Goal: Transaction & Acquisition: Book appointment/travel/reservation

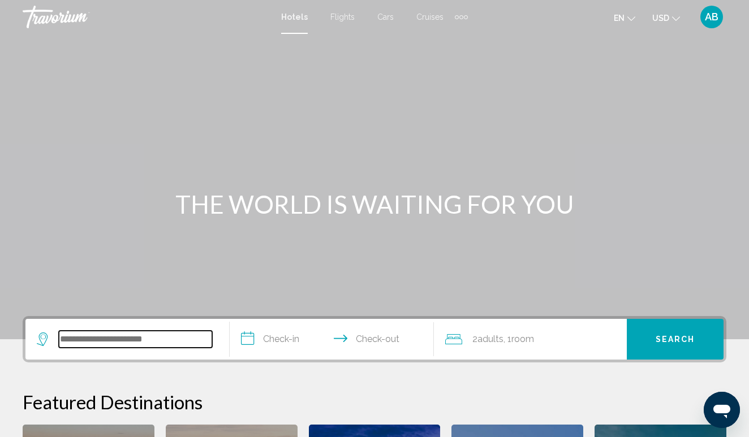
click at [141, 336] on input "Search widget" at bounding box center [135, 339] width 153 height 17
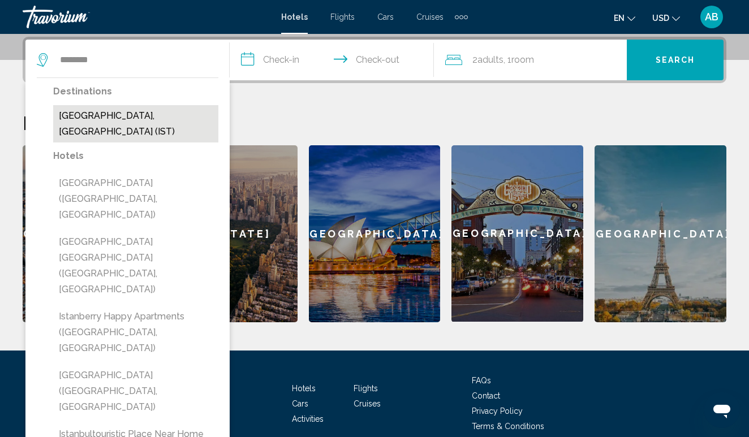
click at [106, 124] on button "[GEOGRAPHIC_DATA], [GEOGRAPHIC_DATA] (IST)" at bounding box center [135, 123] width 165 height 37
type input "**********"
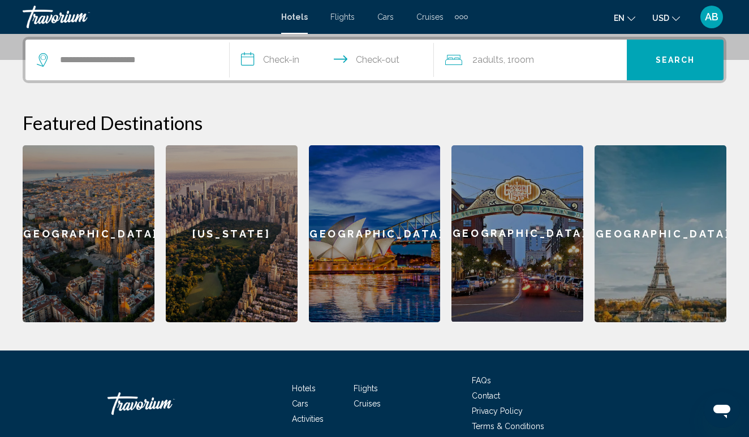
click at [297, 61] on input "**********" at bounding box center [334, 62] width 209 height 44
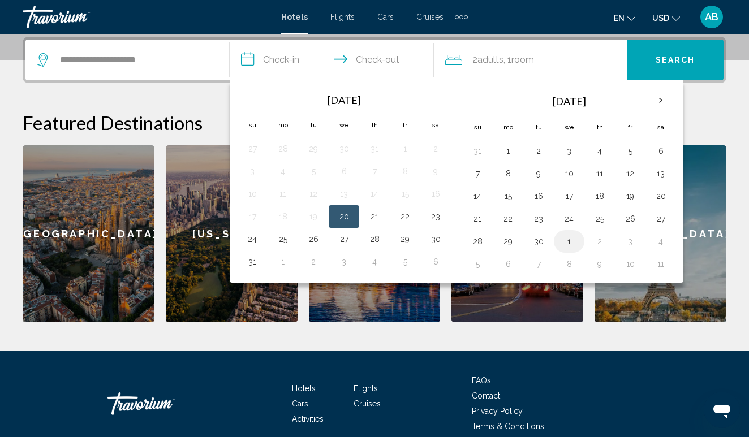
click at [574, 247] on button "1" at bounding box center [569, 241] width 18 height 16
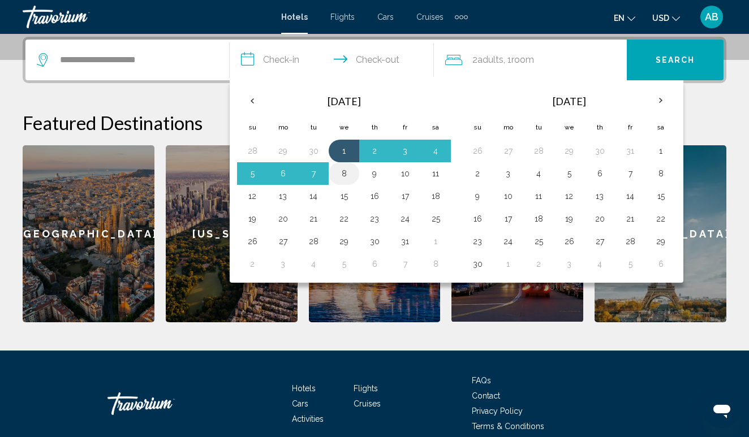
click at [351, 178] on button "8" at bounding box center [344, 174] width 18 height 16
type input "**********"
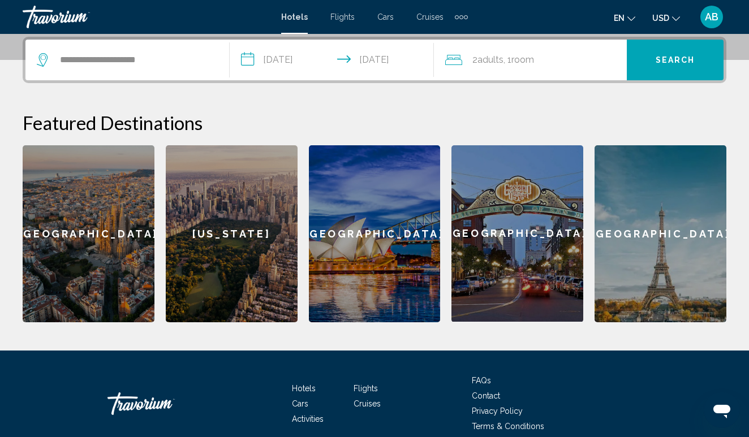
click at [522, 62] on span "Room" at bounding box center [522, 59] width 23 height 11
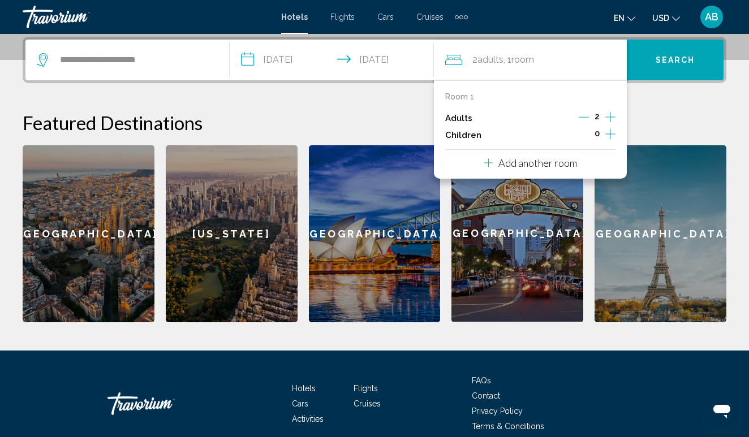
click at [612, 139] on icon "Increment children" at bounding box center [610, 134] width 10 height 14
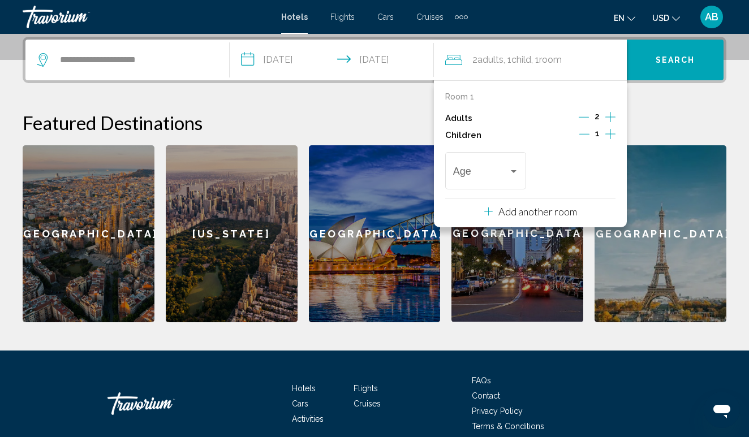
click at [612, 139] on icon "Increment children" at bounding box center [610, 134] width 10 height 14
click at [516, 184] on div "Age" at bounding box center [486, 169] width 66 height 40
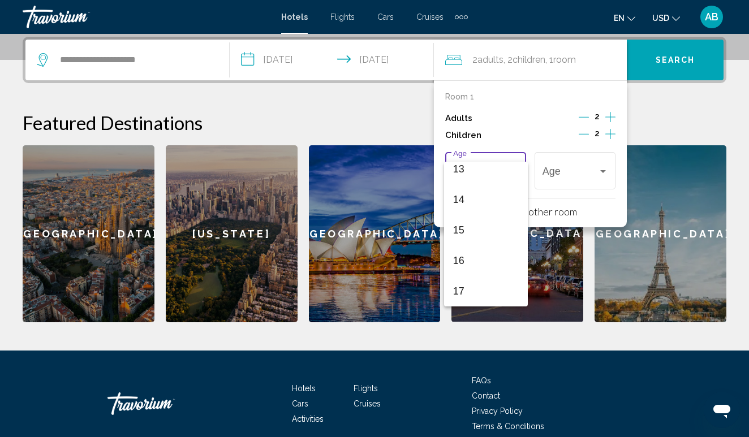
scroll to position [405, 0]
click at [499, 225] on span "15" at bounding box center [486, 230] width 66 height 31
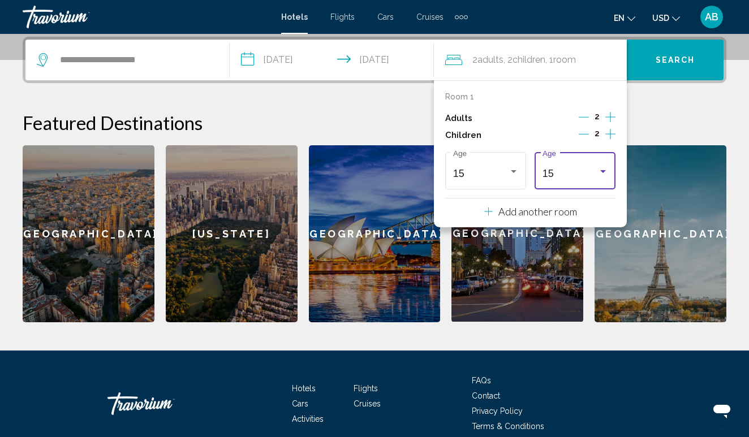
click at [604, 179] on div "15" at bounding box center [575, 173] width 66 height 11
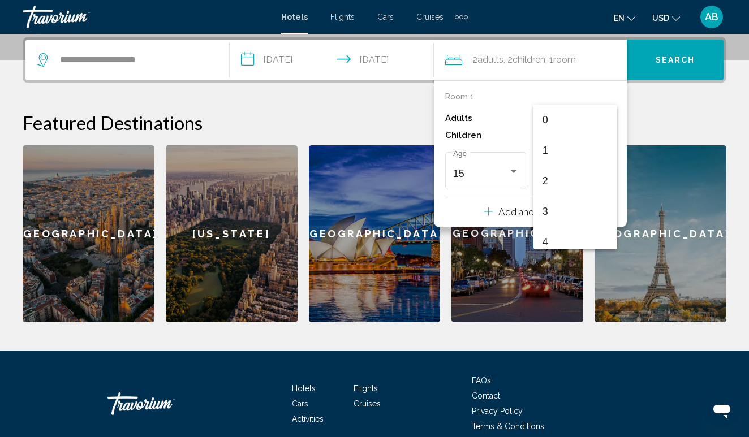
scroll to position [401, 0]
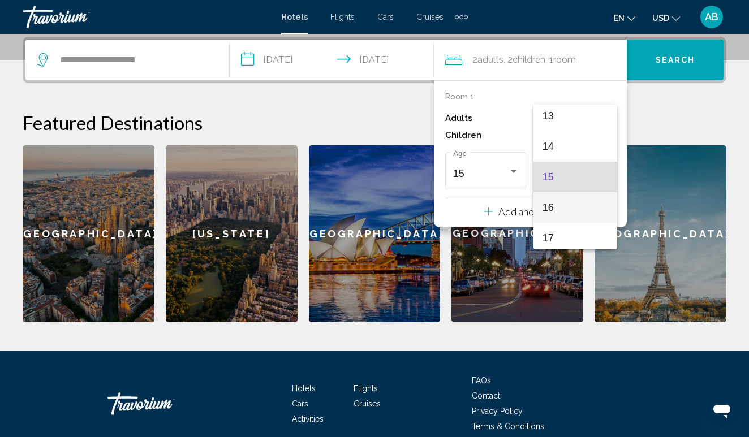
click at [580, 209] on span "16" at bounding box center [575, 207] width 66 height 31
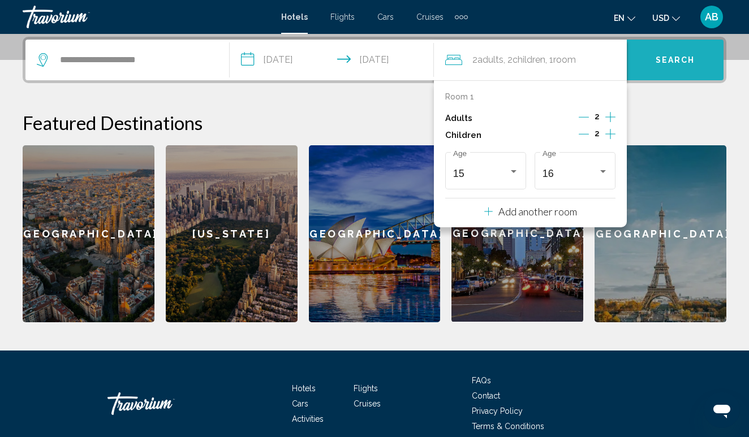
click at [669, 64] on span "Search" at bounding box center [675, 60] width 40 height 9
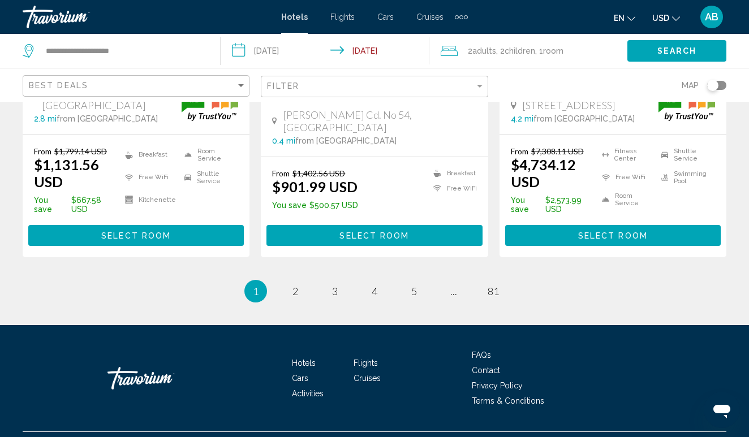
scroll to position [1638, 0]
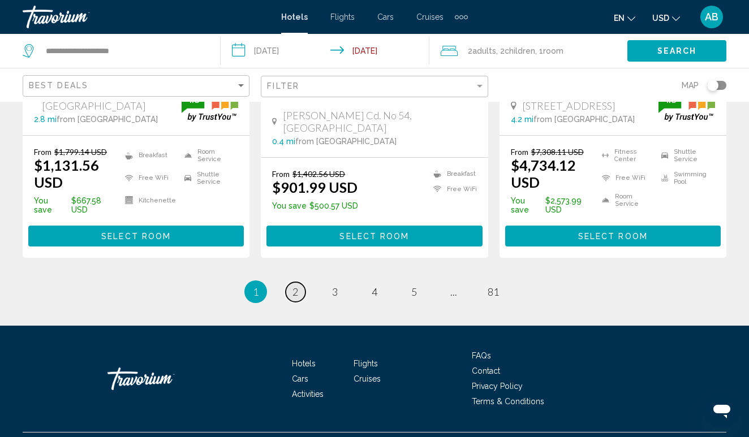
click at [297, 282] on link "page 2" at bounding box center [296, 292] width 20 height 20
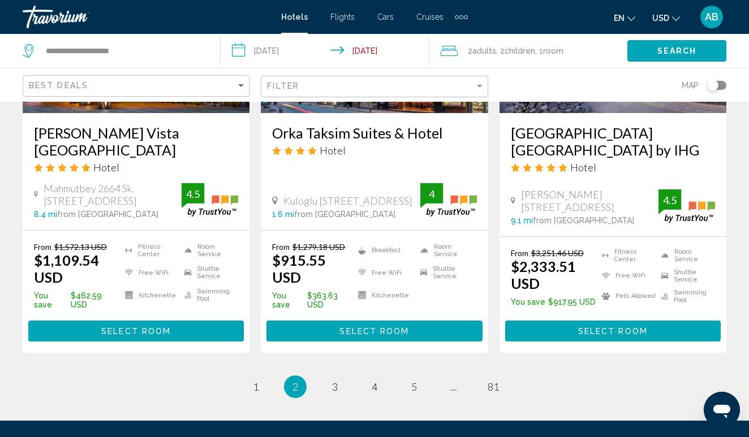
scroll to position [1562, 0]
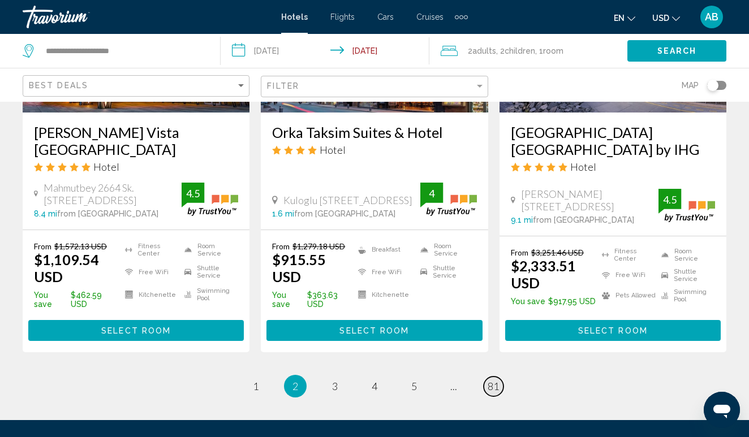
click at [492, 380] on span "81" at bounding box center [492, 386] width 11 height 12
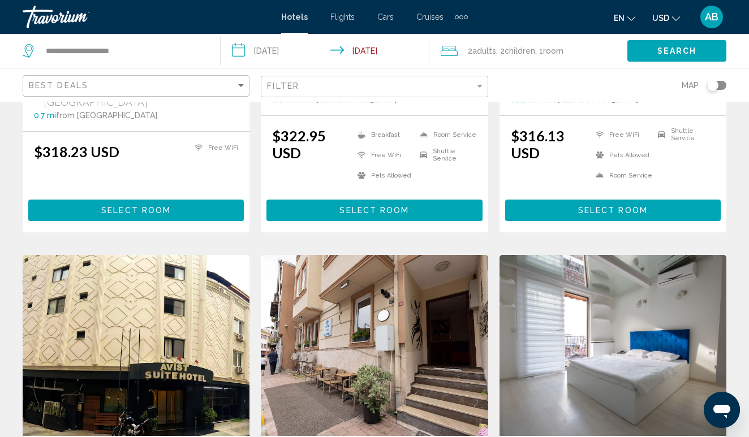
scroll to position [1175, 0]
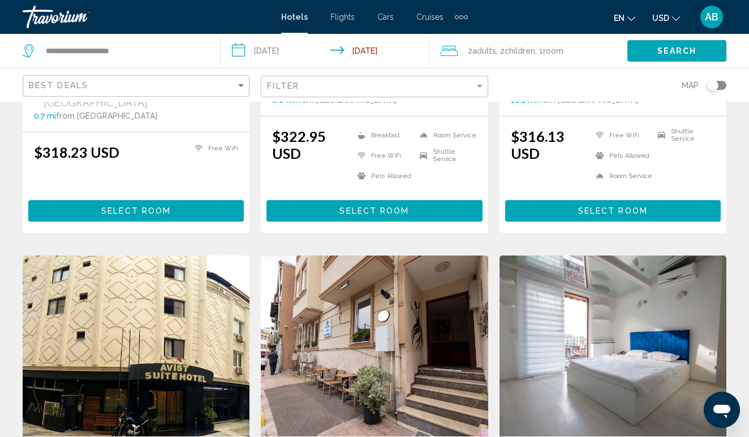
click at [342, 23] on div "Hotels Flights Cars Cruises Activities Hotels Flights Cars Cruises Activities" at bounding box center [374, 17] width 187 height 18
click at [345, 15] on span "Flights" at bounding box center [342, 16] width 24 height 9
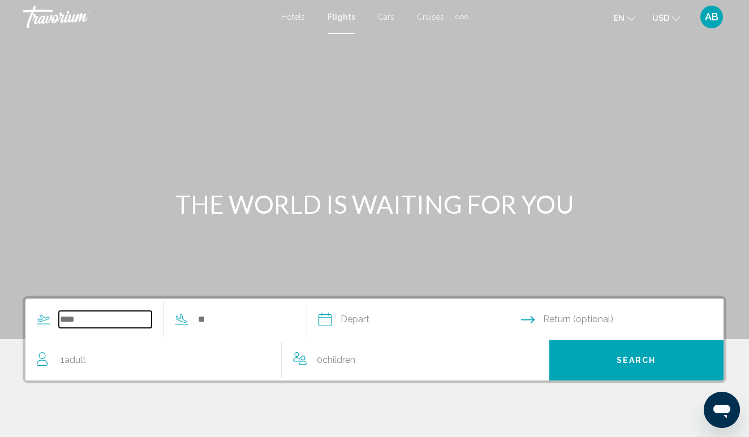
click at [78, 320] on input "Search widget" at bounding box center [105, 319] width 93 height 17
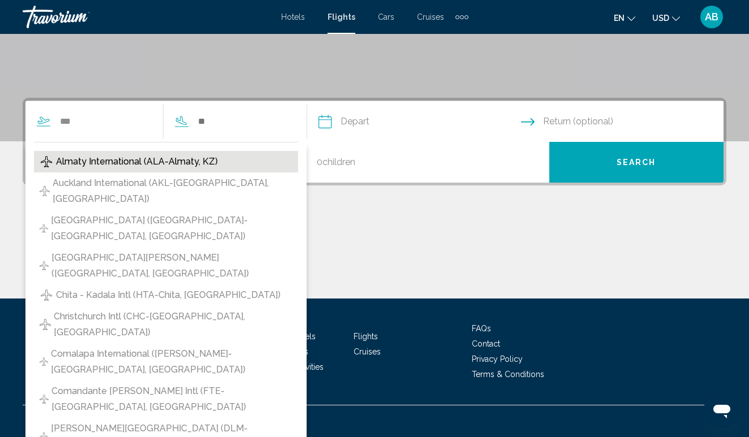
click at [136, 159] on span "Almaty International (ALA-Almaty, KZ)" at bounding box center [137, 162] width 162 height 16
type input "**********"
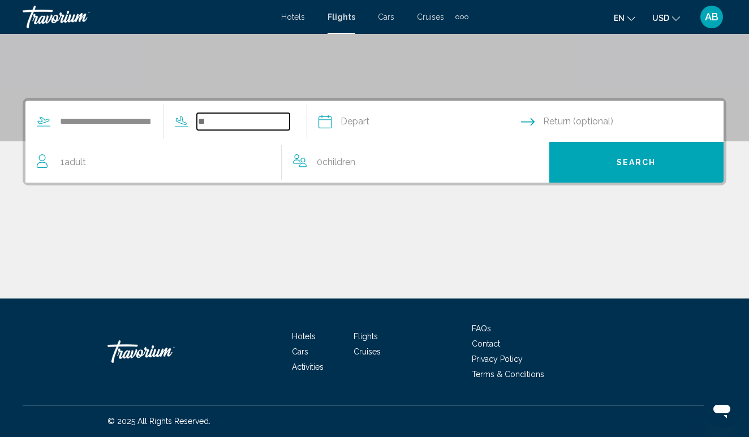
click at [239, 120] on input "Search widget" at bounding box center [243, 121] width 93 height 17
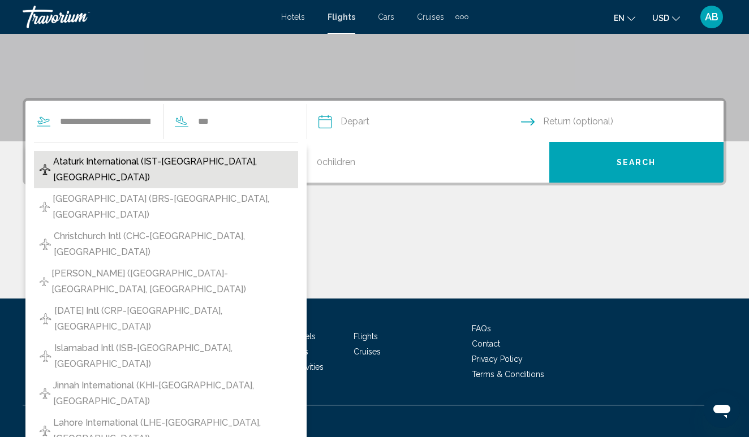
click at [113, 164] on span "Ataturk International (IST-[GEOGRAPHIC_DATA], [GEOGRAPHIC_DATA])" at bounding box center [172, 170] width 239 height 32
type input "**********"
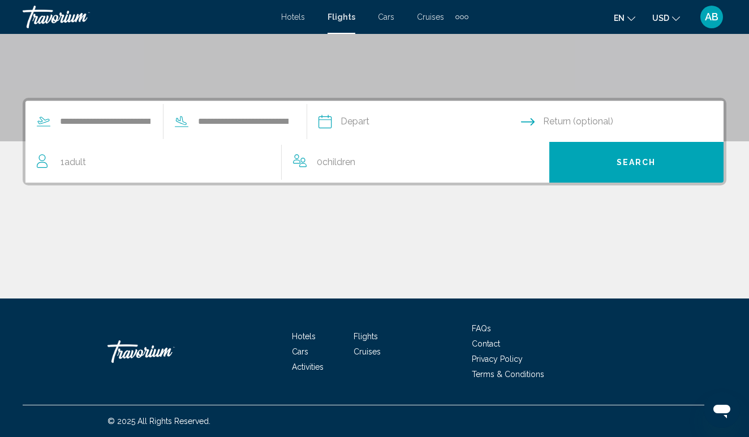
click at [396, 123] on input "Depart date" at bounding box center [418, 123] width 207 height 44
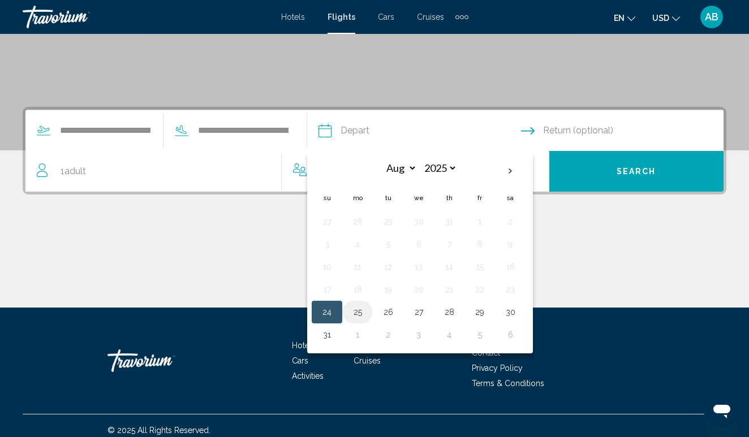
scroll to position [187, 0]
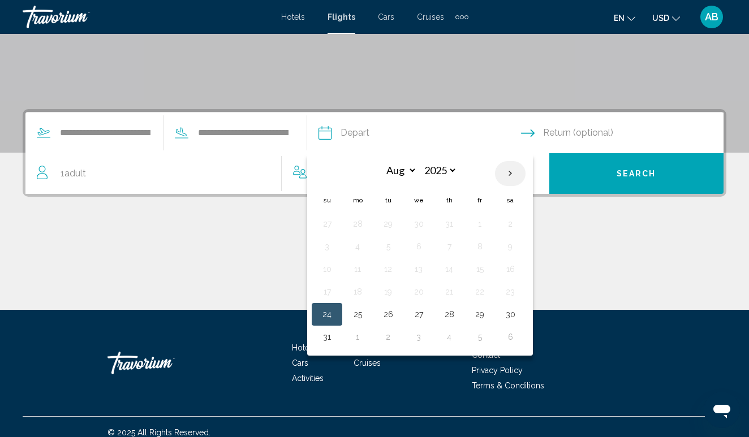
click at [525, 174] on th "Next month" at bounding box center [510, 173] width 31 height 25
select select "*"
click at [427, 246] on button "10" at bounding box center [418, 247] width 18 height 16
type input "**********"
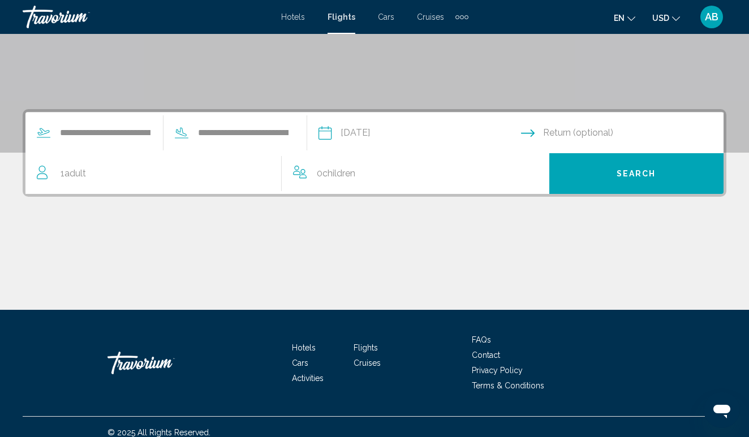
click at [605, 132] on input "Return date" at bounding box center [624, 135] width 207 height 44
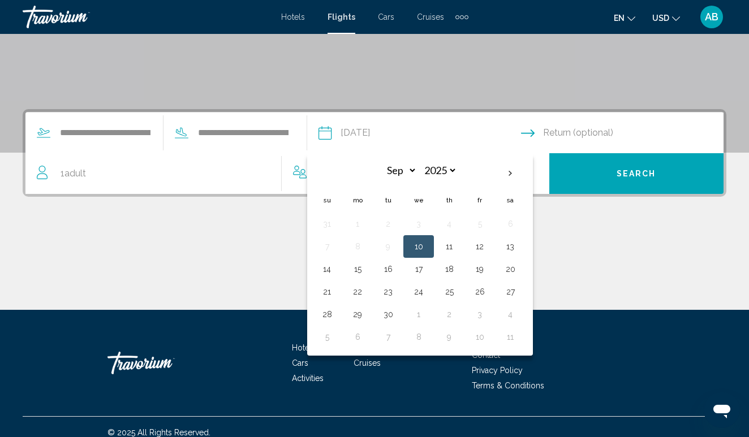
scroll to position [198, 0]
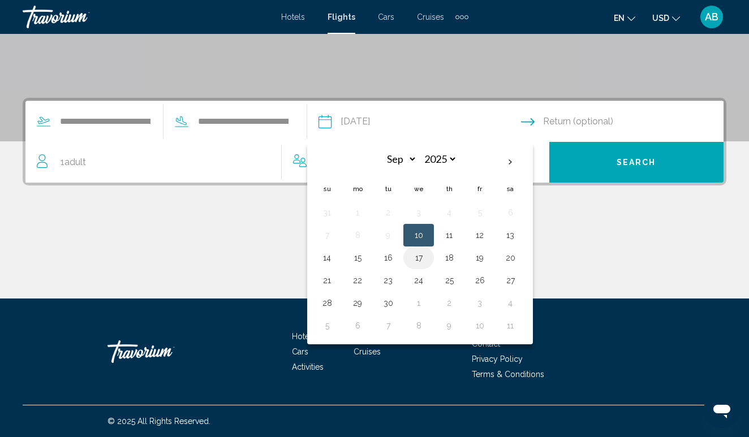
click at [427, 264] on button "17" at bounding box center [418, 258] width 18 height 16
type input "**********"
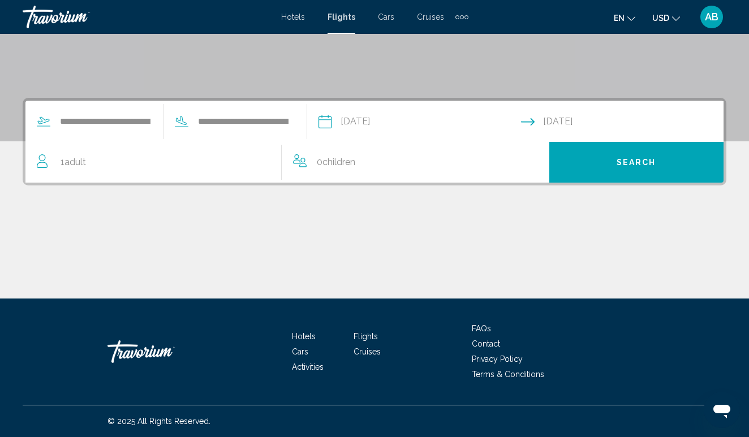
click at [75, 167] on span "1 Adult Adults" at bounding box center [72, 162] width 25 height 16
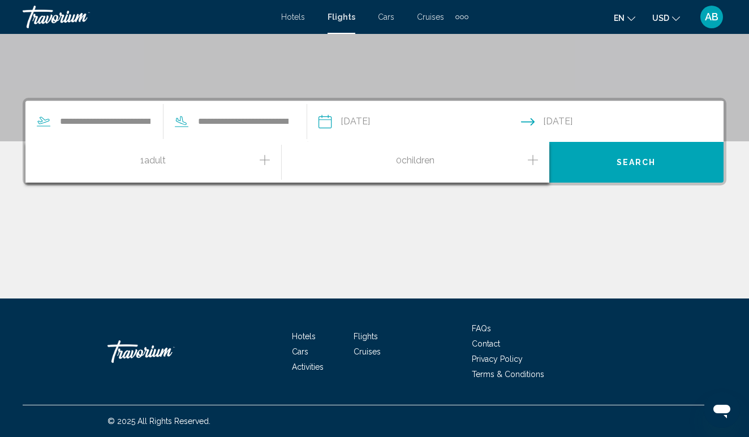
click at [265, 159] on icon "Increment adults" at bounding box center [264, 160] width 10 height 10
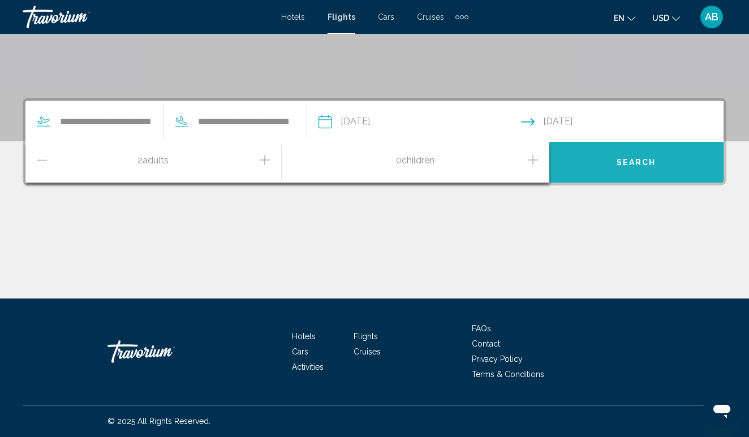
click at [625, 161] on span "Search" at bounding box center [636, 162] width 40 height 9
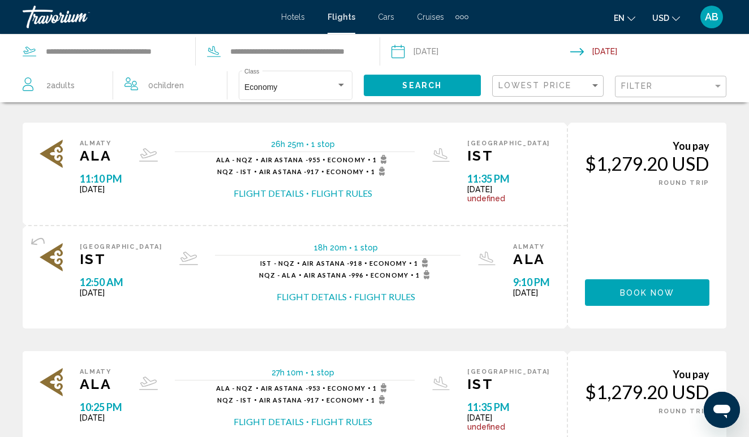
scroll to position [666, 0]
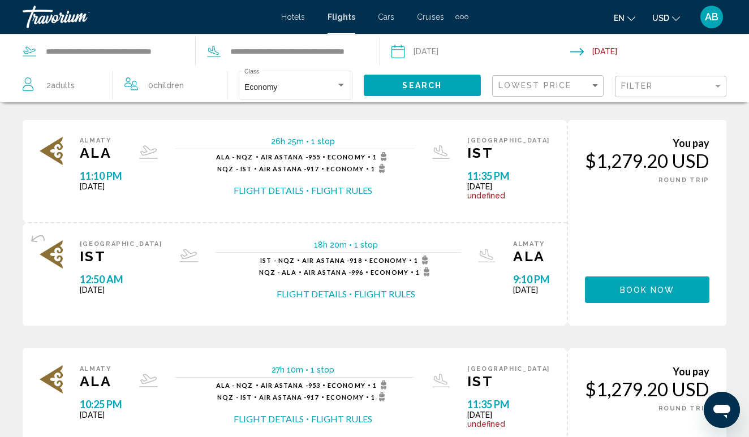
click at [429, 19] on span "Cruises" at bounding box center [430, 16] width 27 height 9
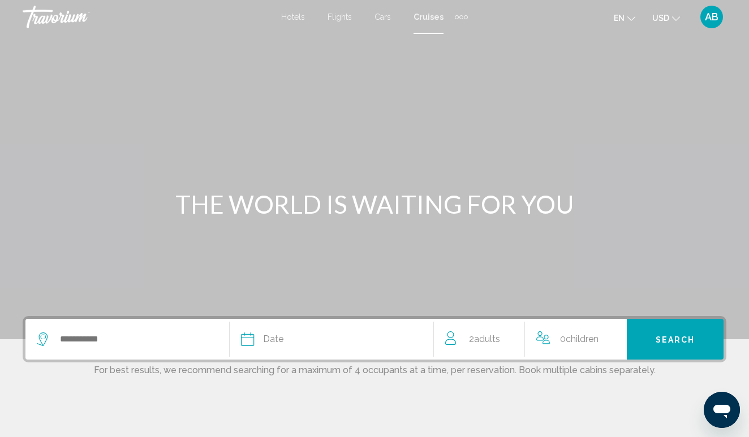
click at [299, 24] on div "Hotels Flights Cars Cruises Activities Hotels Flights Cars Cruises Activities" at bounding box center [374, 17] width 187 height 18
click at [297, 20] on span "Hotels" at bounding box center [293, 16] width 24 height 9
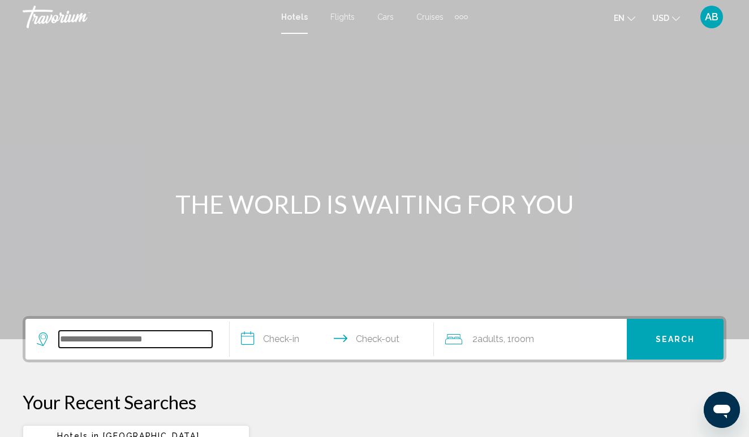
click at [89, 341] on input "Search widget" at bounding box center [135, 339] width 153 height 17
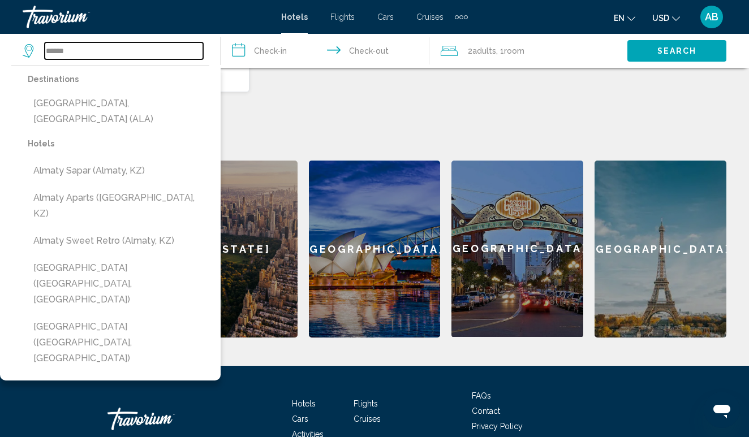
scroll to position [386, 0]
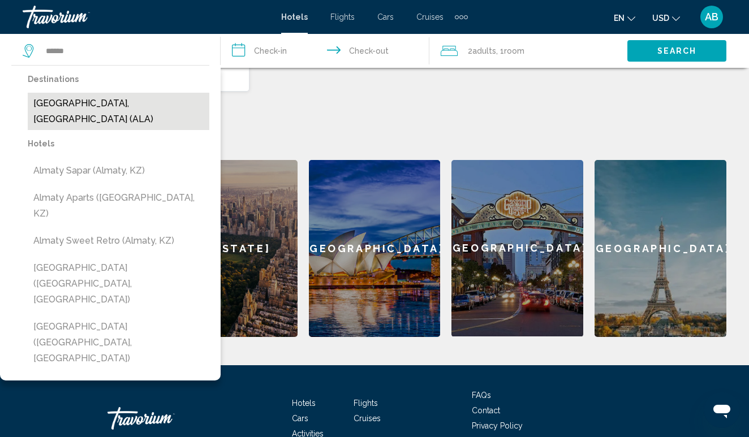
click at [105, 101] on button "[GEOGRAPHIC_DATA], [GEOGRAPHIC_DATA] (ALA)" at bounding box center [118, 111] width 181 height 37
type input "**********"
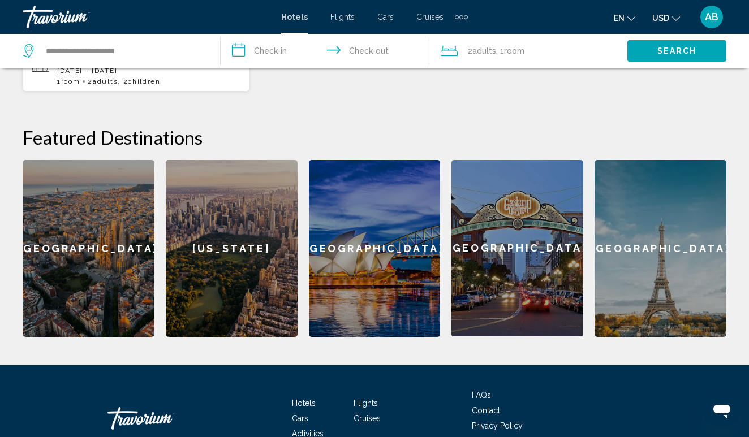
click at [277, 55] on input "**********" at bounding box center [327, 52] width 214 height 37
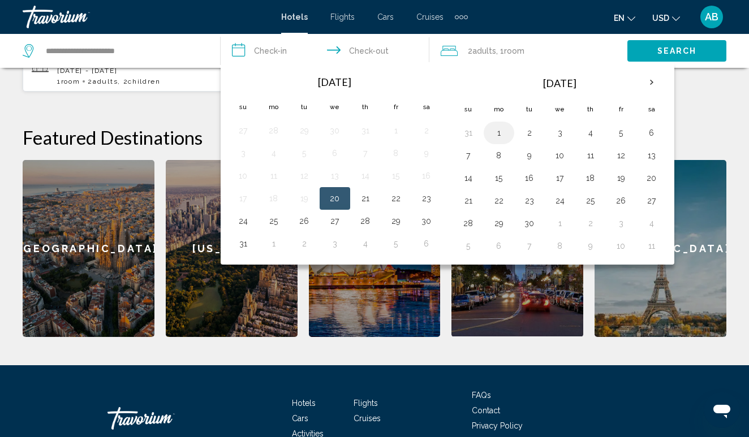
click at [503, 127] on button "1" at bounding box center [499, 133] width 18 height 16
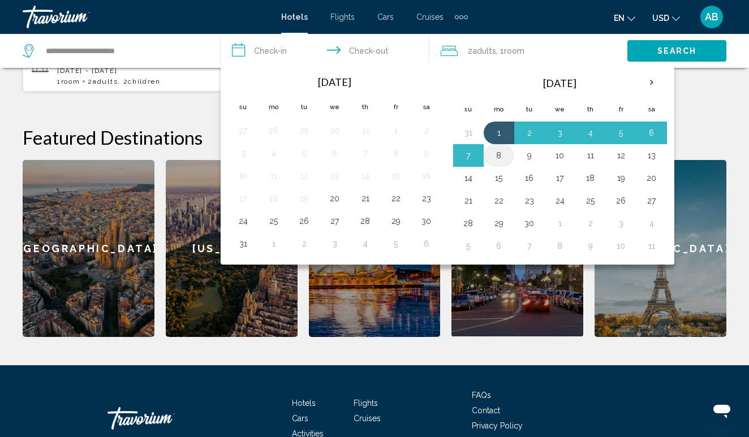
click at [499, 157] on button "8" at bounding box center [499, 156] width 18 height 16
type input "**********"
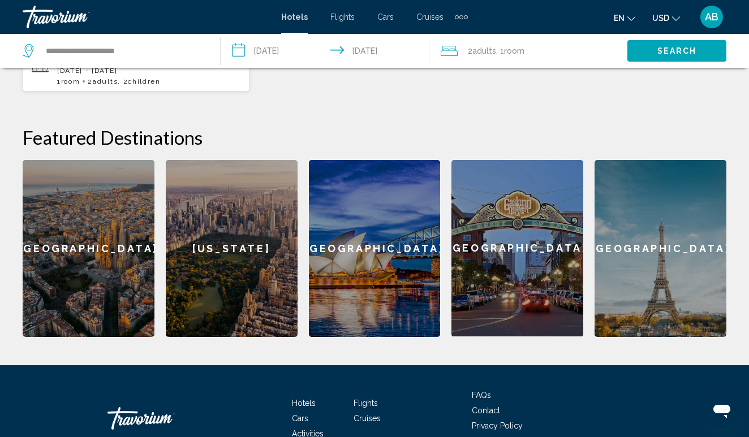
click at [497, 46] on span ", 1 Room rooms" at bounding box center [510, 51] width 28 height 16
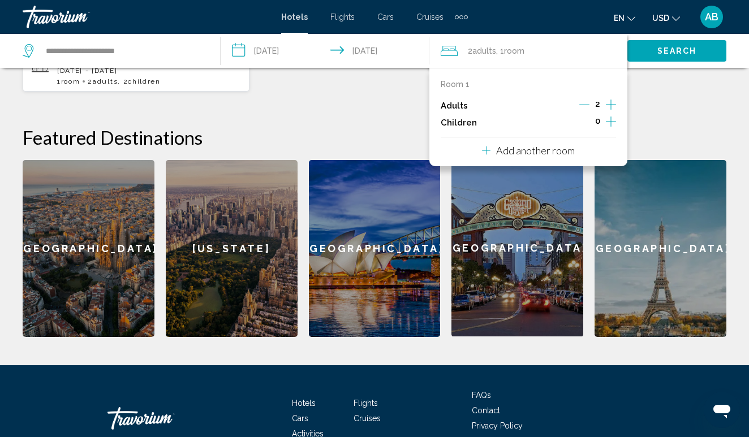
click at [611, 127] on icon "Increment children" at bounding box center [610, 122] width 10 height 14
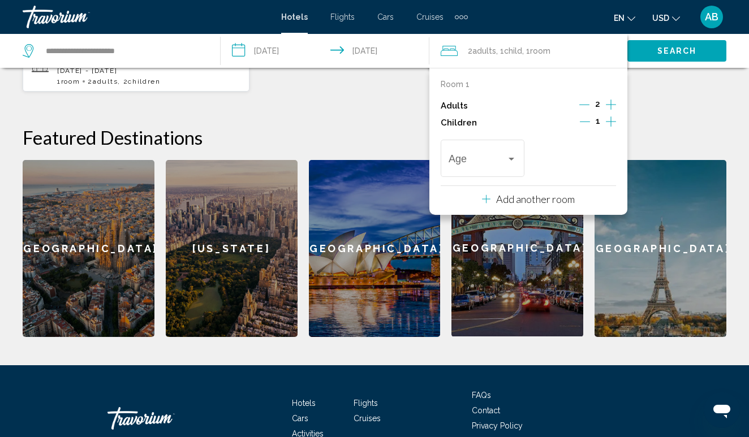
click at [611, 127] on icon "Increment children" at bounding box center [610, 122] width 10 height 14
click at [511, 161] on div "Travelers: 2 adults, 2 children" at bounding box center [511, 158] width 10 height 9
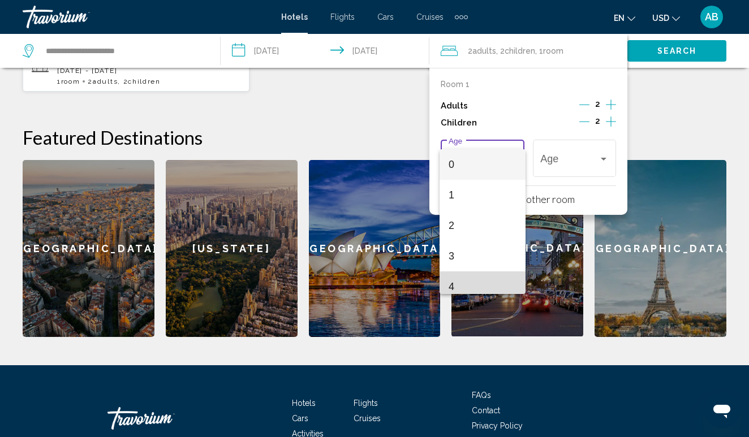
click at [475, 271] on span "4" at bounding box center [482, 286] width 68 height 31
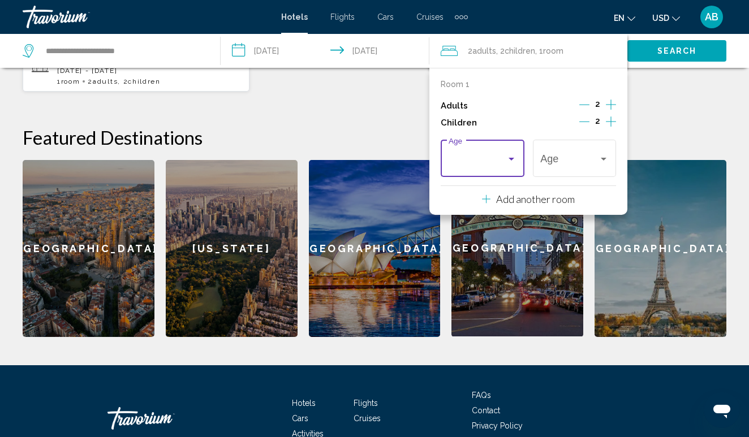
scroll to position [8, 0]
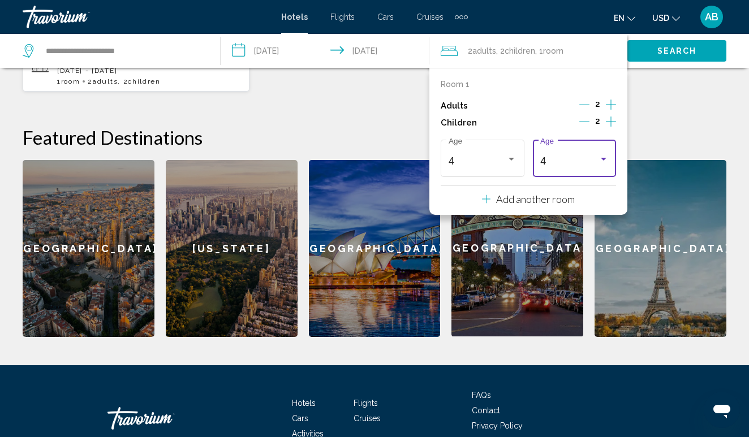
click at [598, 167] on div "4" at bounding box center [574, 160] width 68 height 11
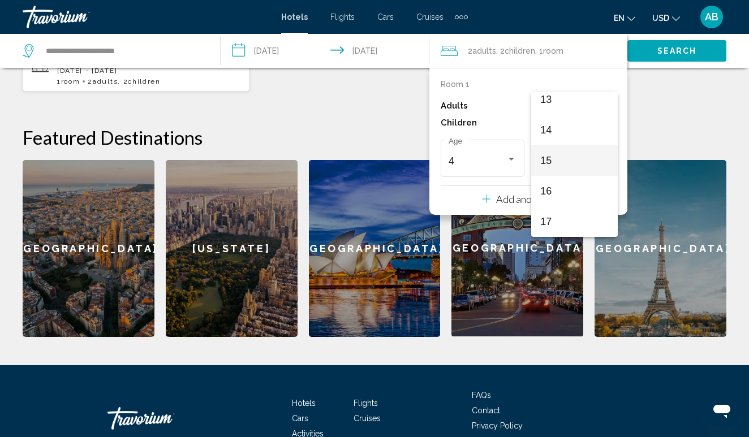
scroll to position [405, 0]
click at [581, 171] on span "15" at bounding box center [574, 160] width 68 height 31
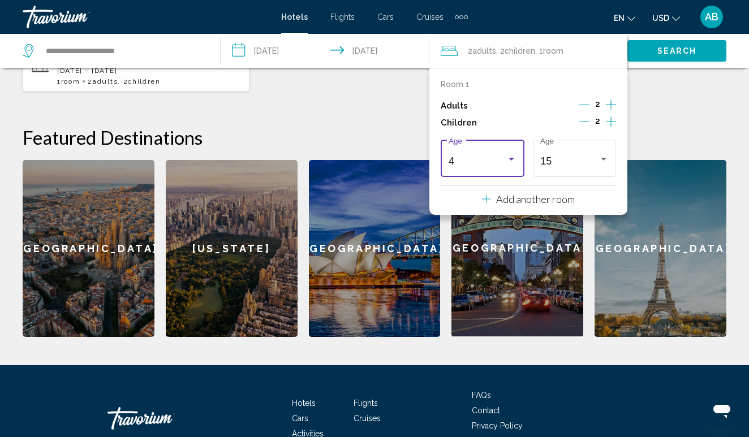
click at [511, 167] on div "4" at bounding box center [482, 160] width 68 height 11
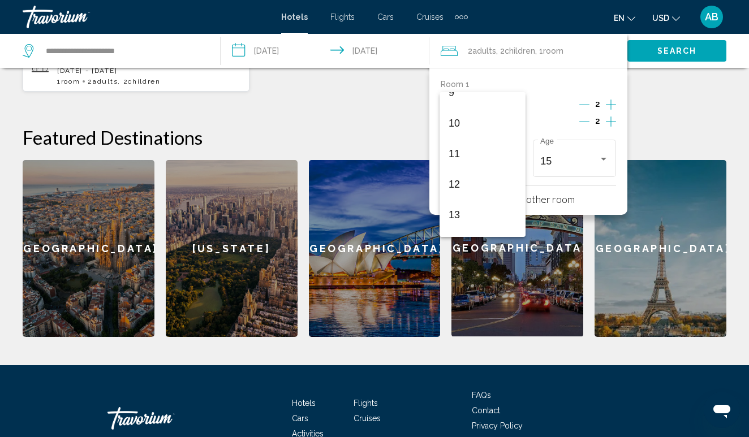
scroll to position [386, 0]
click at [484, 120] on span "13" at bounding box center [482, 118] width 68 height 31
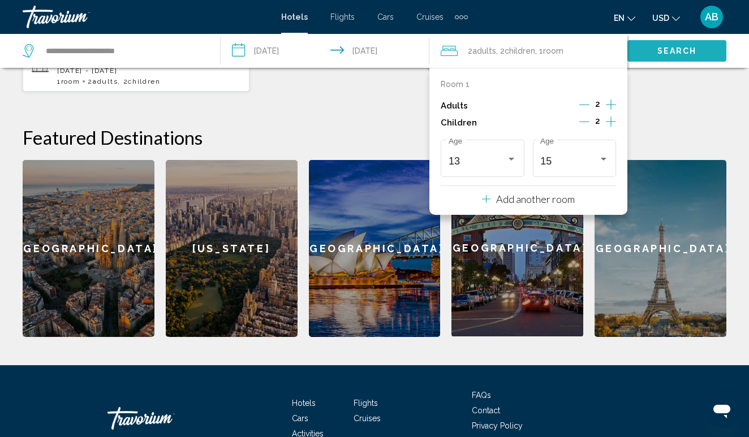
click at [672, 58] on button "Search" at bounding box center [676, 50] width 99 height 21
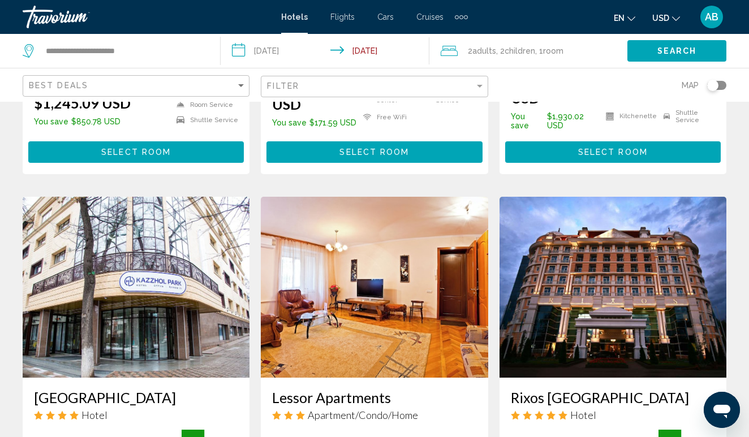
scroll to position [331, 0]
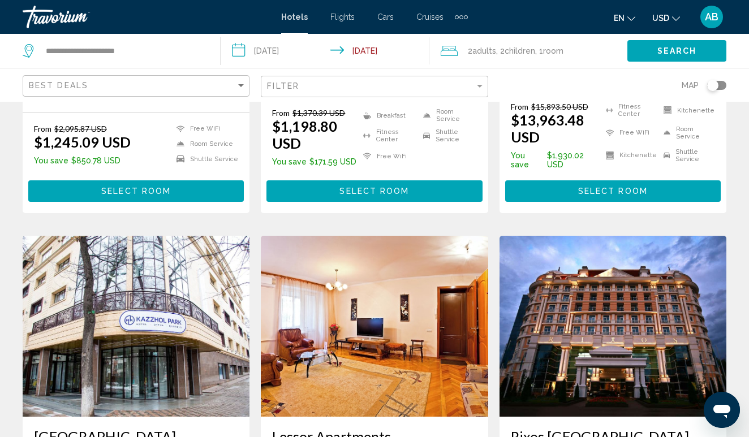
click at [605, 328] on img "Main content" at bounding box center [612, 326] width 227 height 181
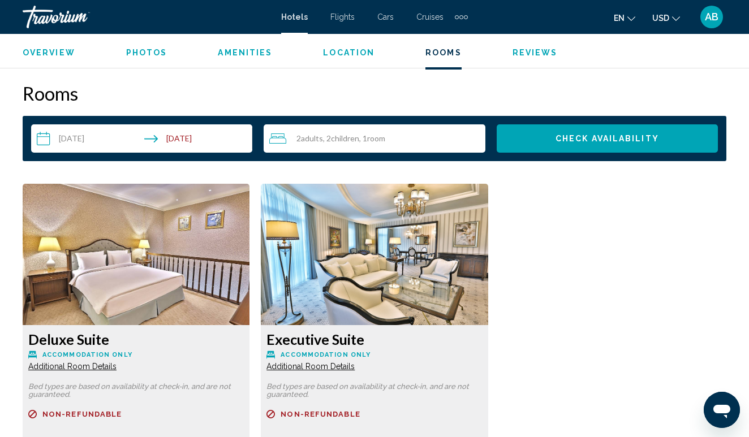
scroll to position [1617, 0]
